Goal: Task Accomplishment & Management: Use online tool/utility

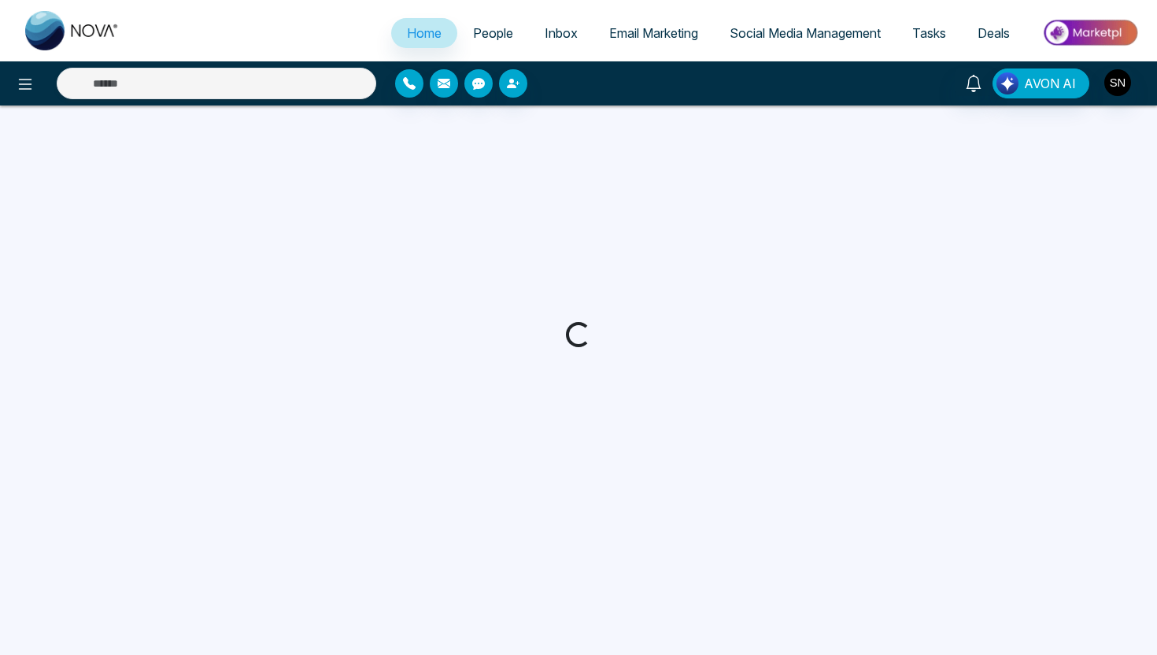
select select "*"
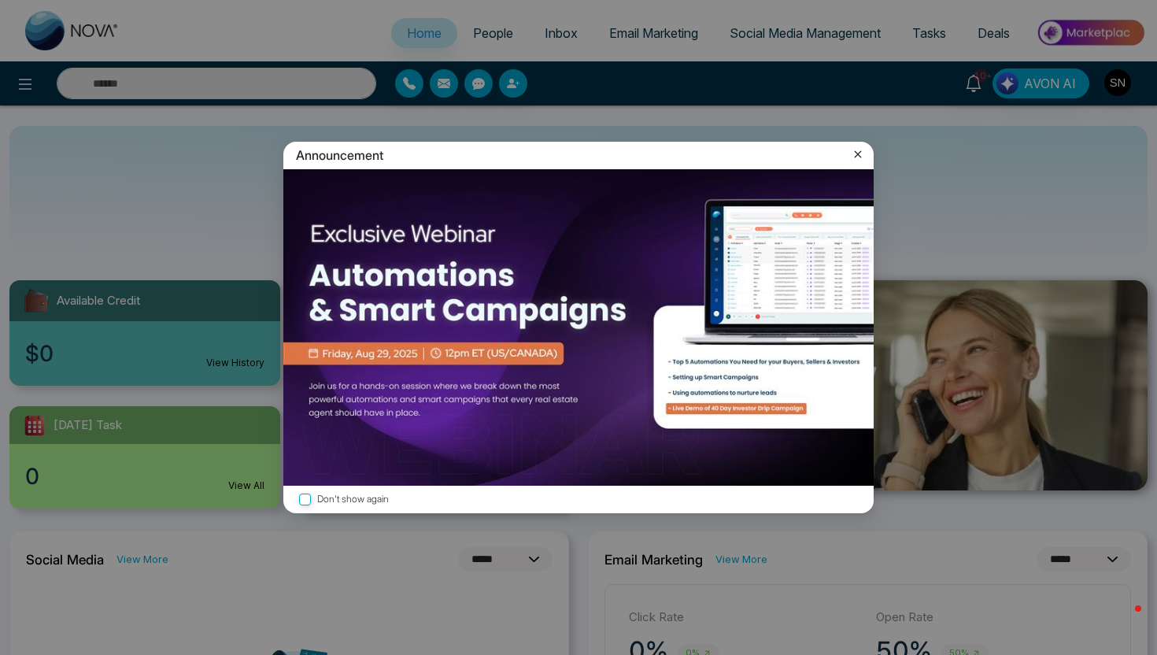
click at [857, 155] on icon at bounding box center [858, 154] width 7 height 7
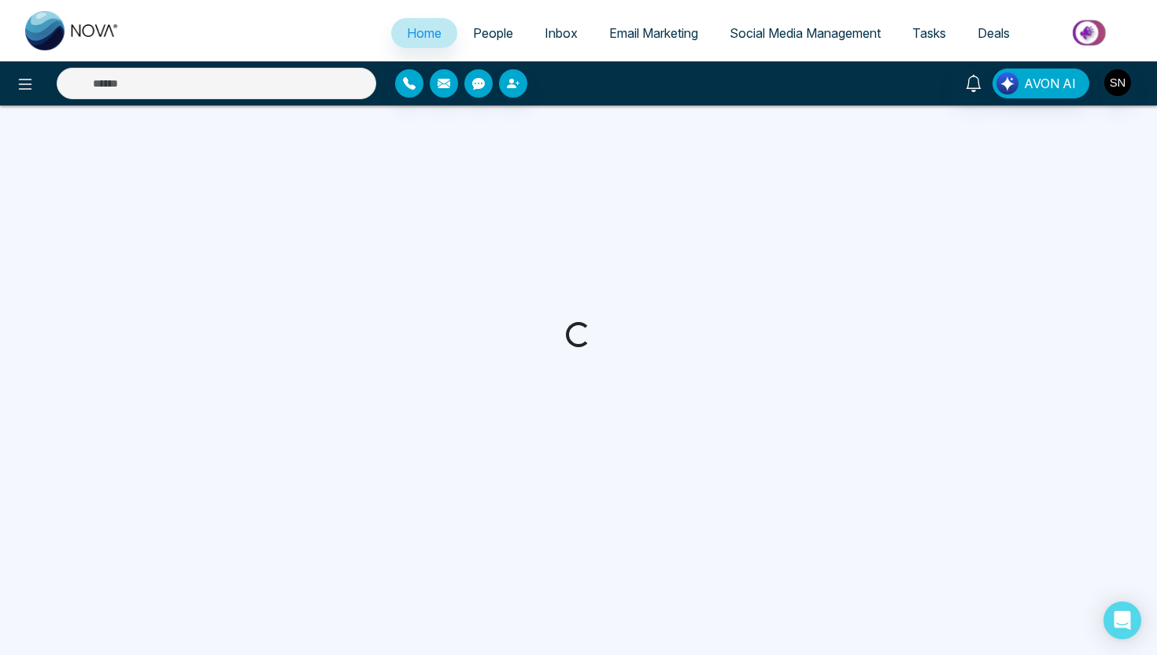
select select "*"
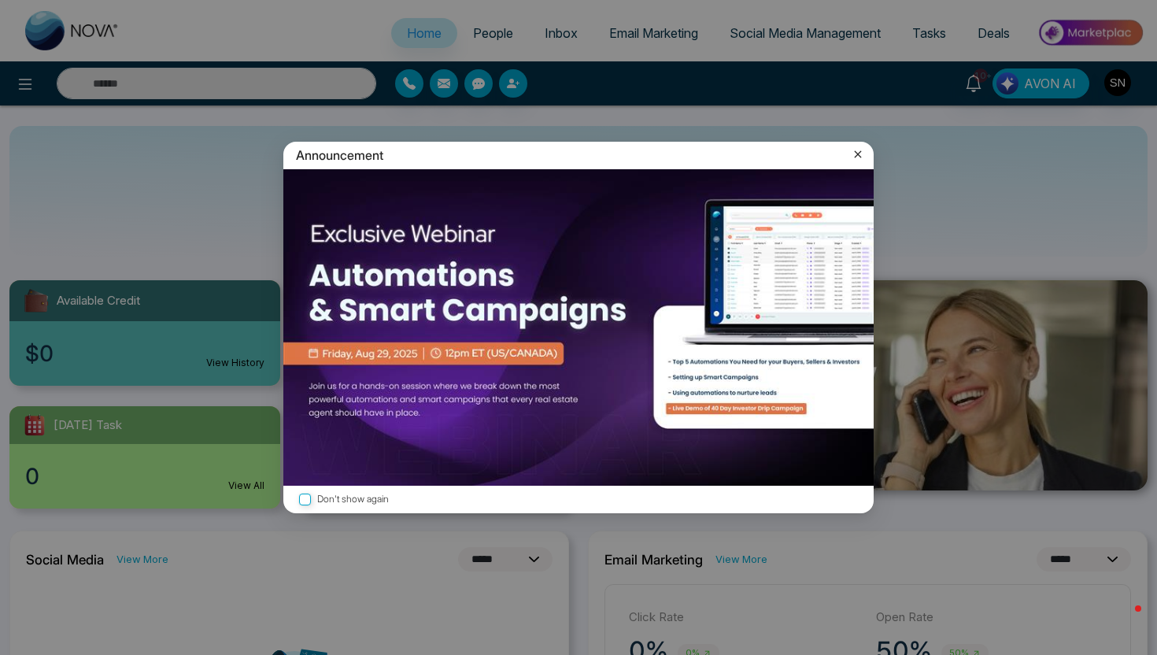
click at [860, 156] on icon at bounding box center [858, 154] width 7 height 7
